Goal: Task Accomplishment & Management: Manage account settings

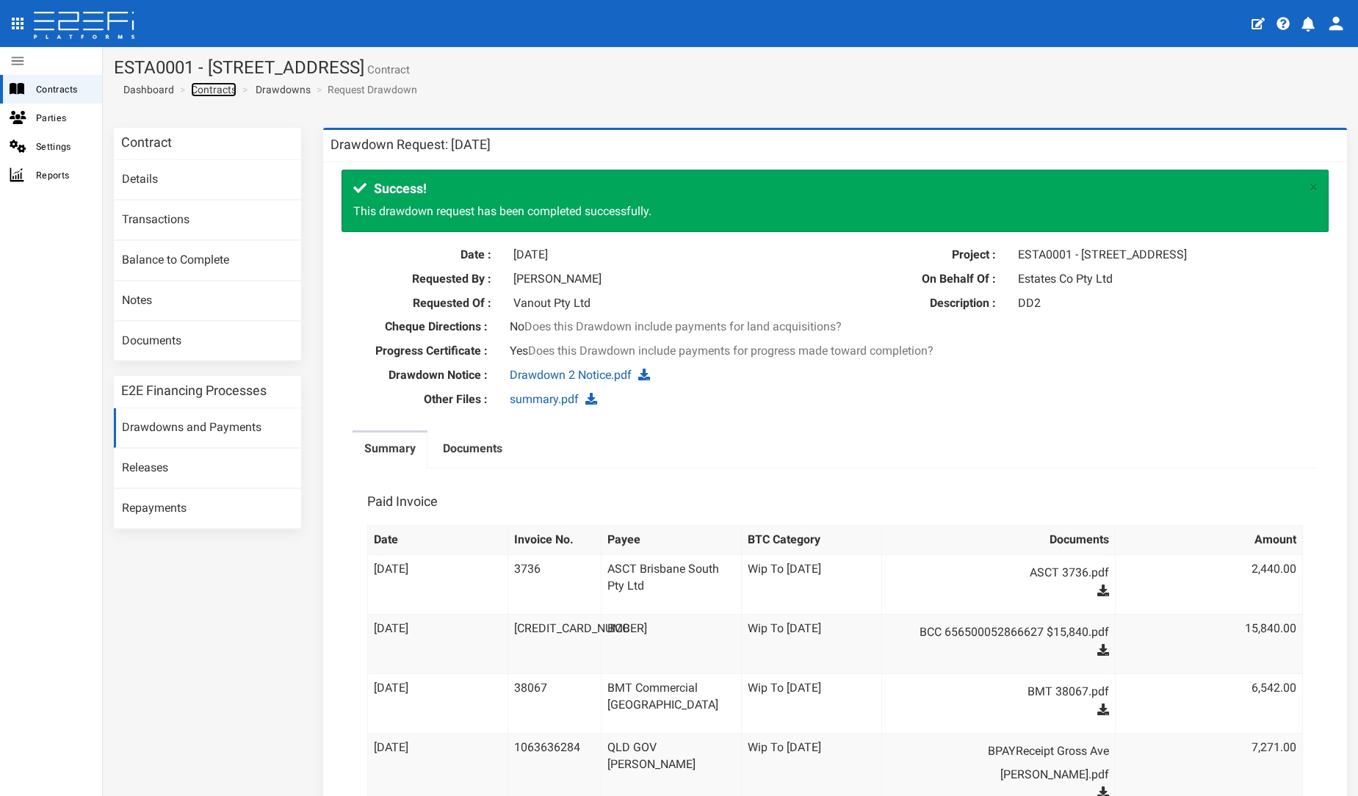
click at [214, 90] on link "Contracts" at bounding box center [214, 89] width 46 height 15
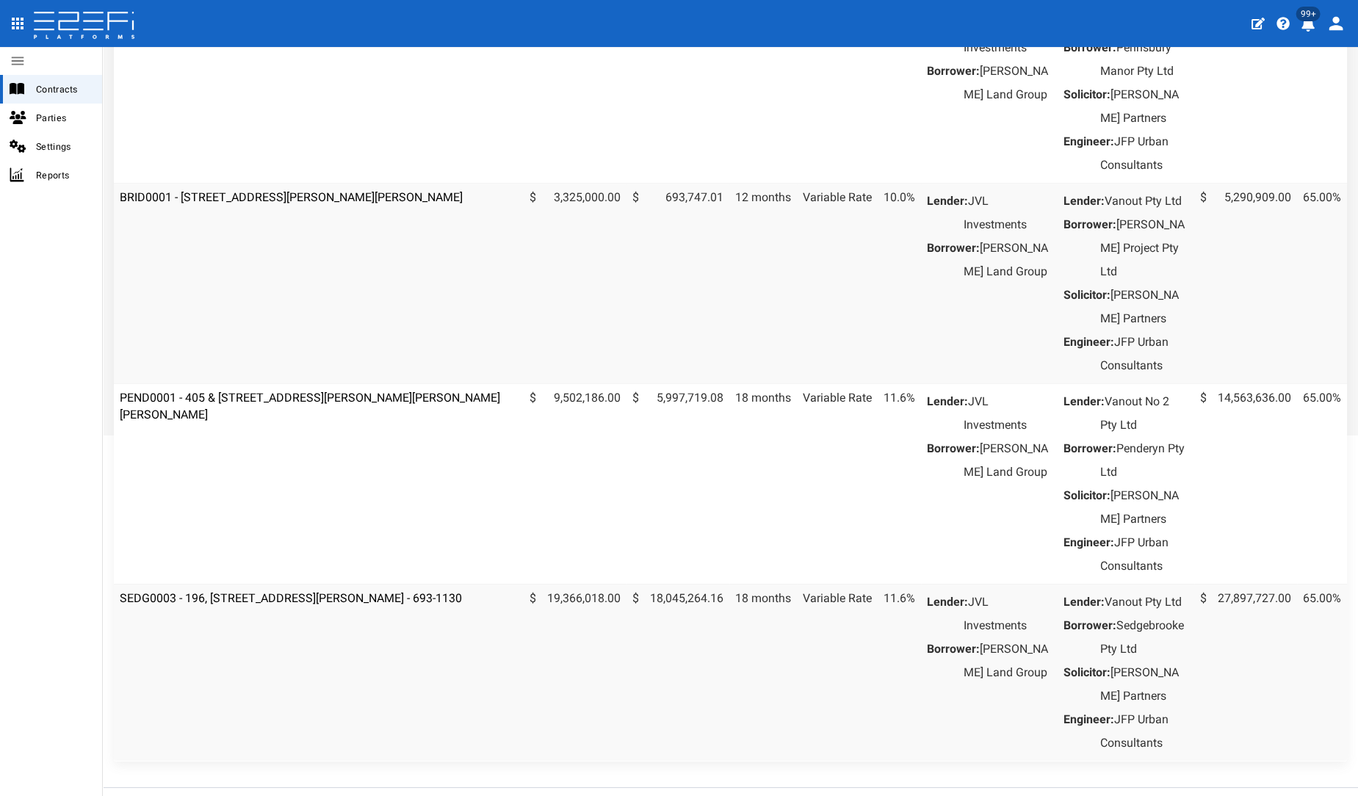
scroll to position [566, 0]
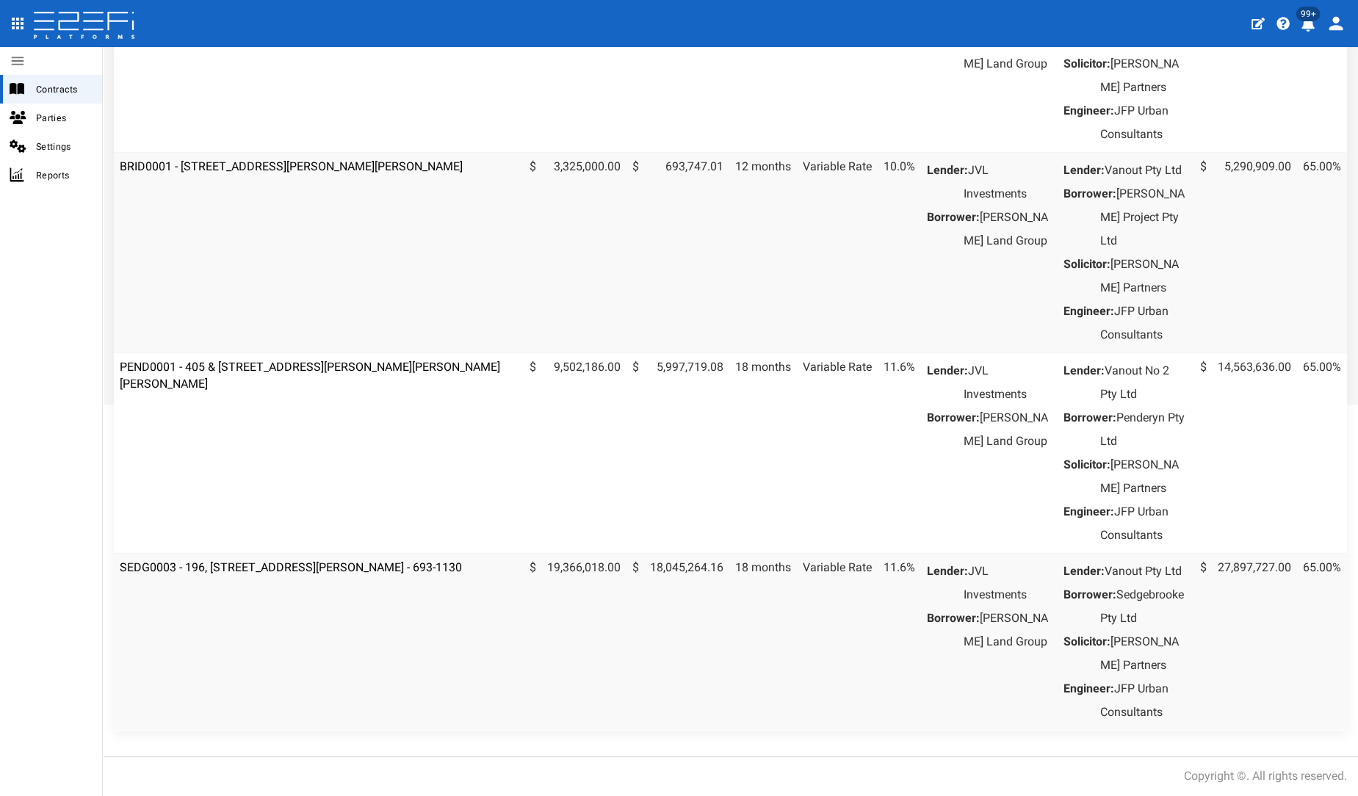
click at [258, 553] on td "SEDG0003 - 196, [STREET_ADDRESS][PERSON_NAME] - 693-1130" at bounding box center [319, 641] width 410 height 177
click at [258, 560] on link "SEDG0003 - 196, [STREET_ADDRESS][PERSON_NAME] - 693-1130" at bounding box center [291, 567] width 342 height 14
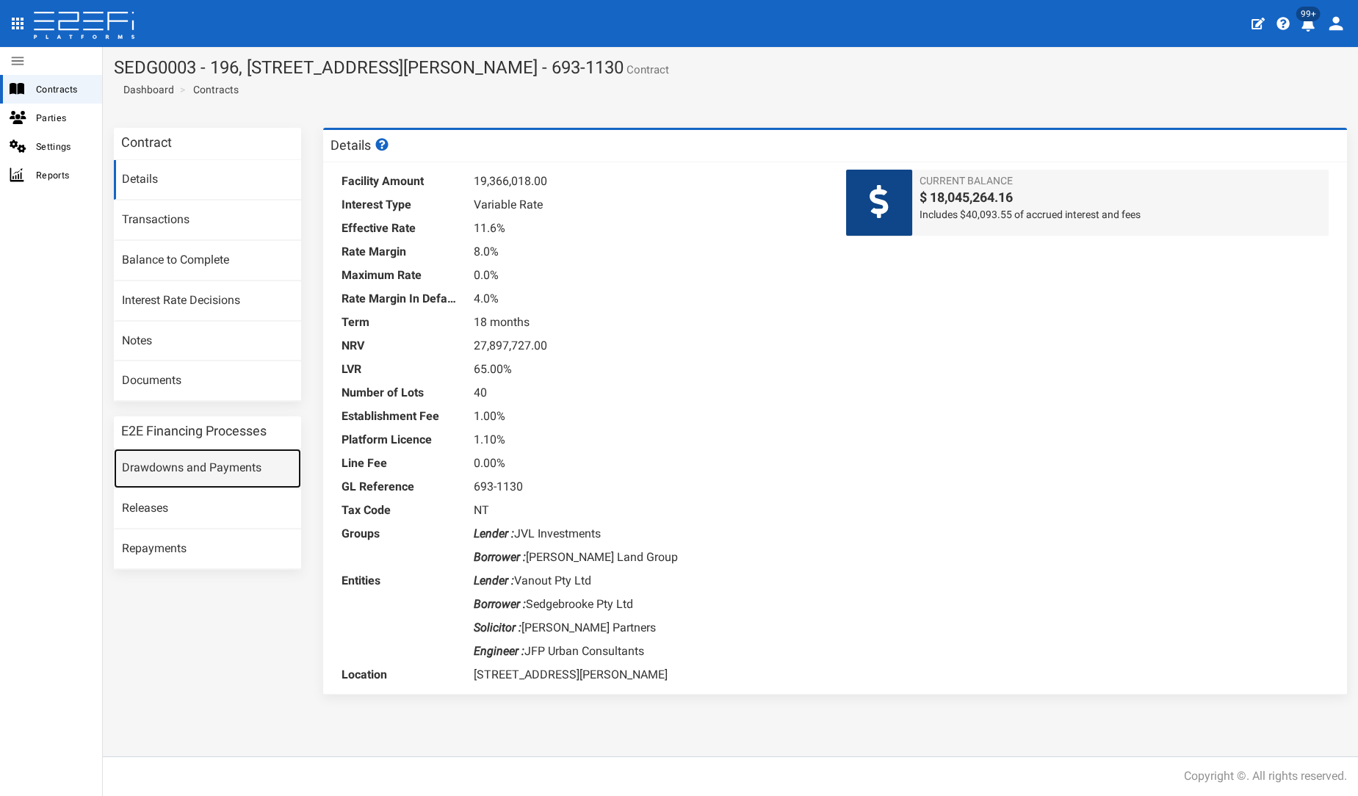
click at [230, 463] on link "Drawdowns and Payments" at bounding box center [207, 469] width 187 height 40
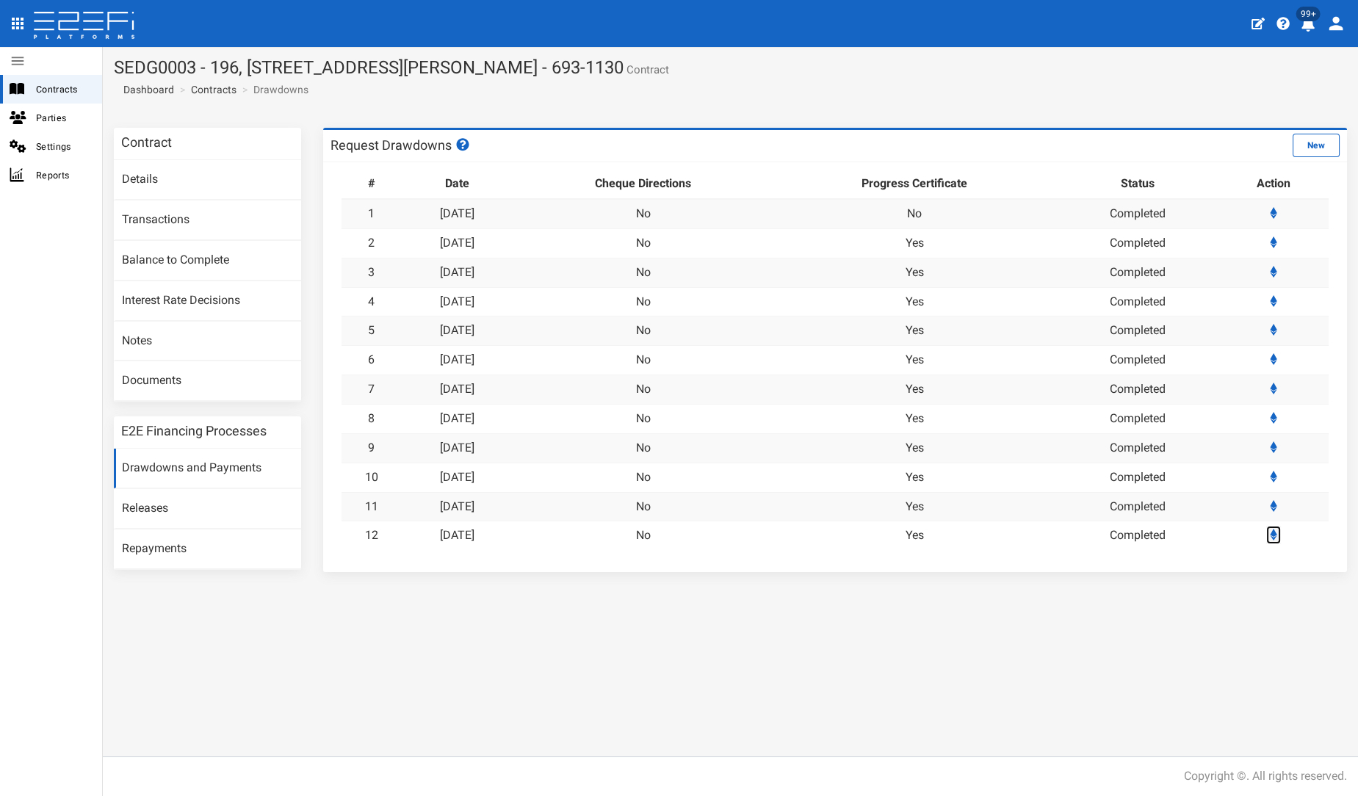
click at [1276, 534] on icon at bounding box center [1273, 535] width 7 height 12
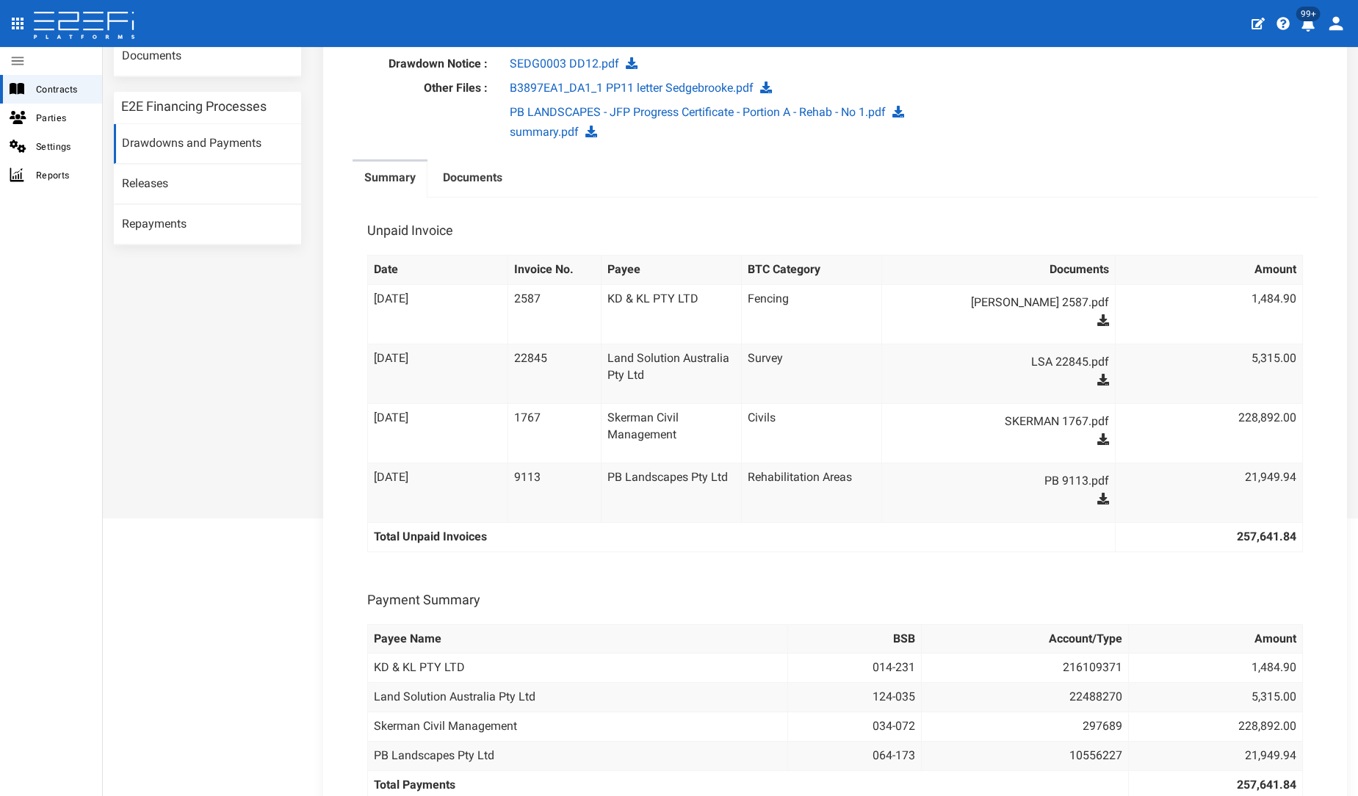
scroll to position [326, 0]
